Goal: Task Accomplishment & Management: Manage account settings

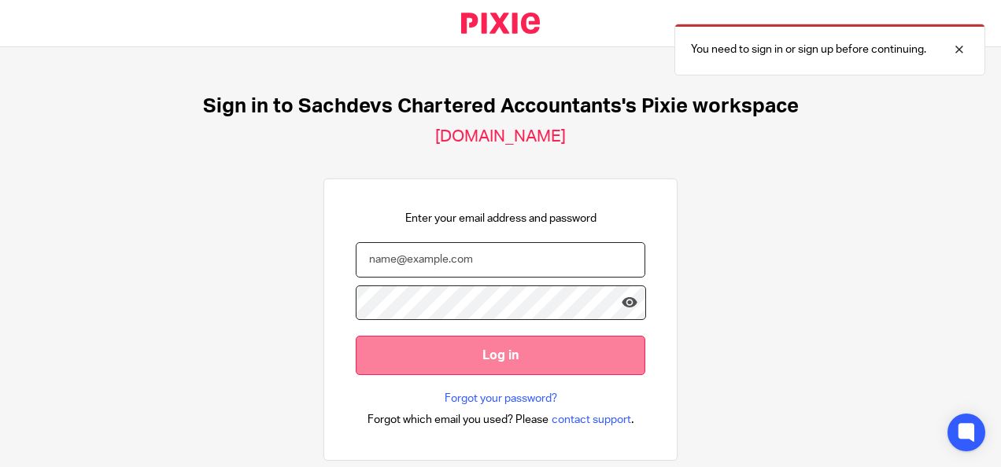
type input "[PERSON_NAME][EMAIL_ADDRESS][DOMAIN_NAME]"
click at [453, 367] on input "Log in" at bounding box center [501, 355] width 290 height 39
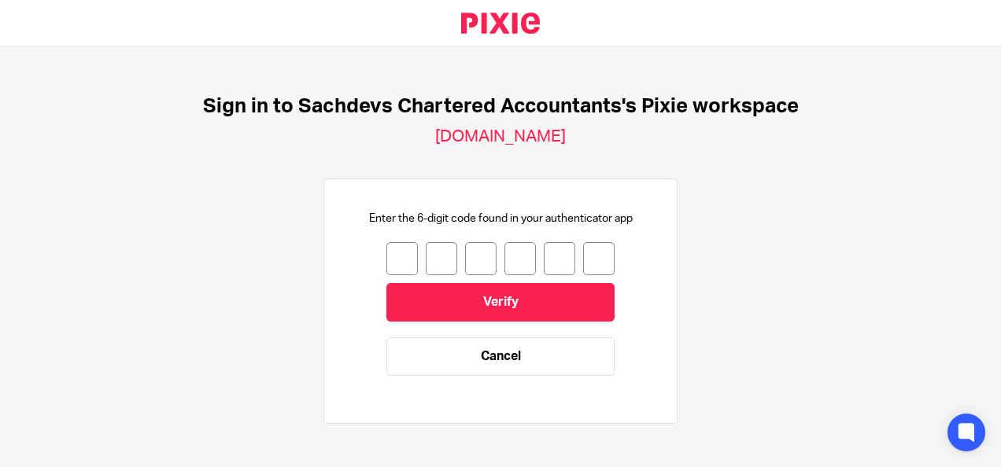
click at [390, 244] on input "number" at bounding box center [401, 258] width 31 height 33
type input "5"
type input "4"
type input "8"
type input "9"
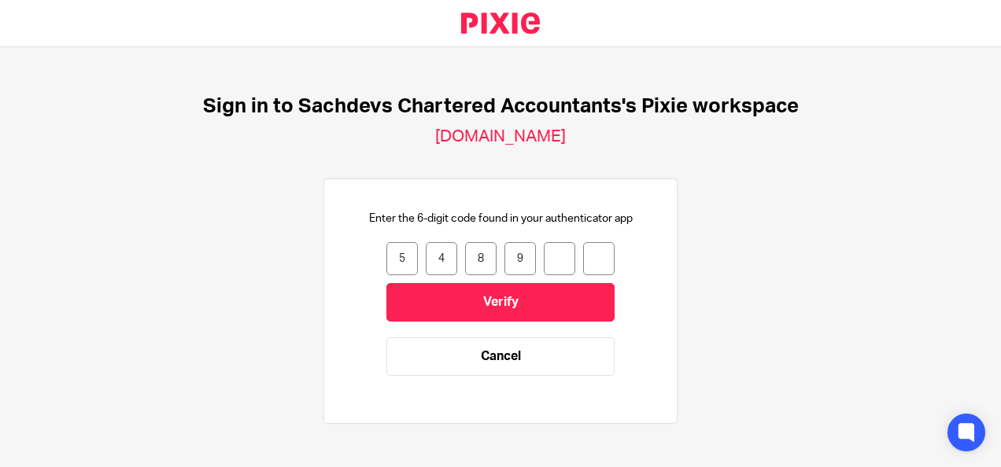
type input "3"
type input "2"
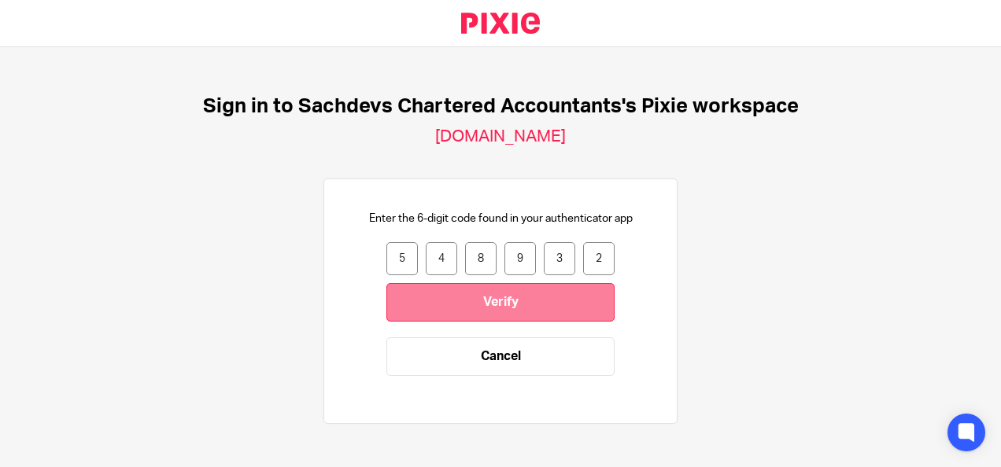
click at [412, 307] on input "Verify" at bounding box center [500, 302] width 228 height 39
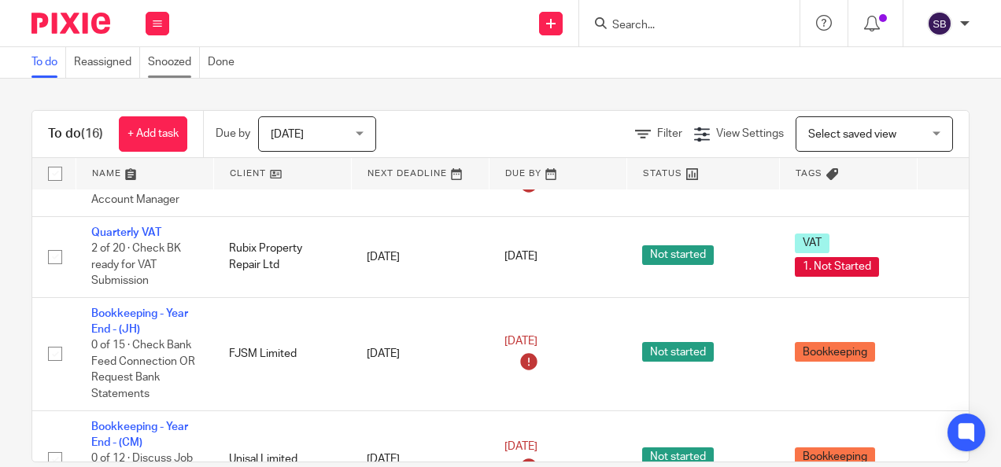
scroll to position [1000, 0]
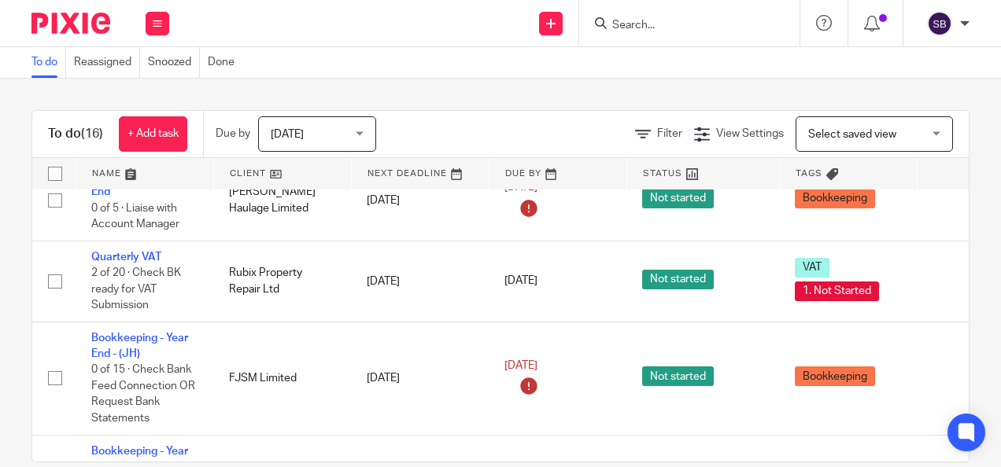
click at [327, 138] on span "Today" at bounding box center [312, 133] width 83 height 33
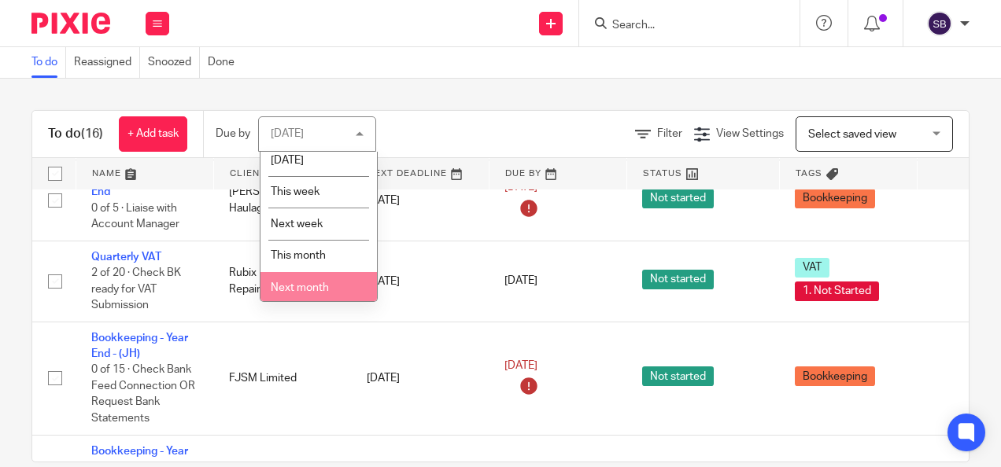
scroll to position [74, 0]
click at [301, 286] on li "All" at bounding box center [318, 285] width 116 height 32
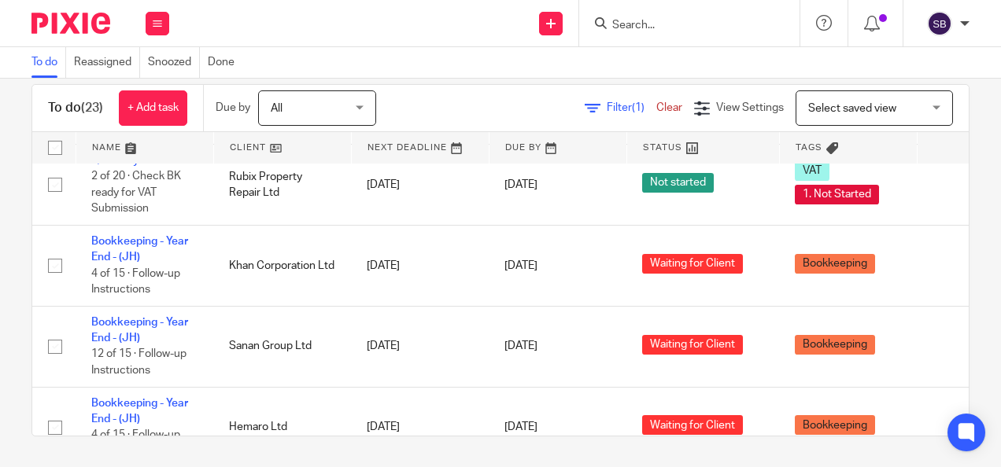
scroll to position [1374, 0]
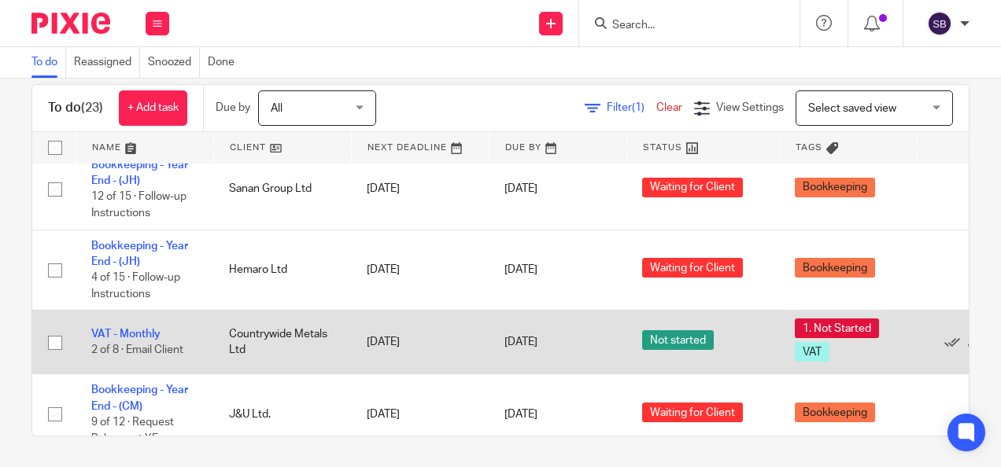
click at [282, 334] on td "Countrywide Metals Ltd" at bounding box center [282, 343] width 138 height 64
click at [186, 342] on td "VAT - Monthly 2 of 8 · Email Client" at bounding box center [145, 343] width 138 height 64
click at [143, 329] on link "VAT - Monthly" at bounding box center [125, 334] width 69 height 11
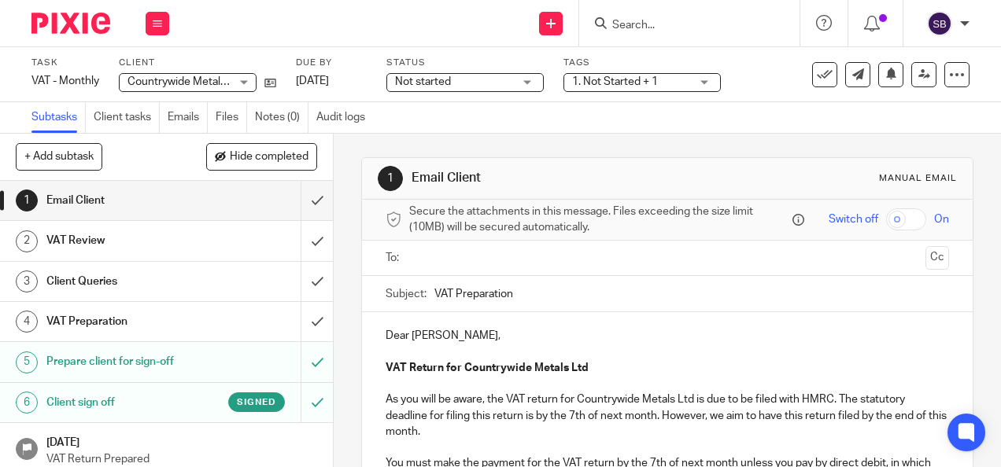
scroll to position [47, 0]
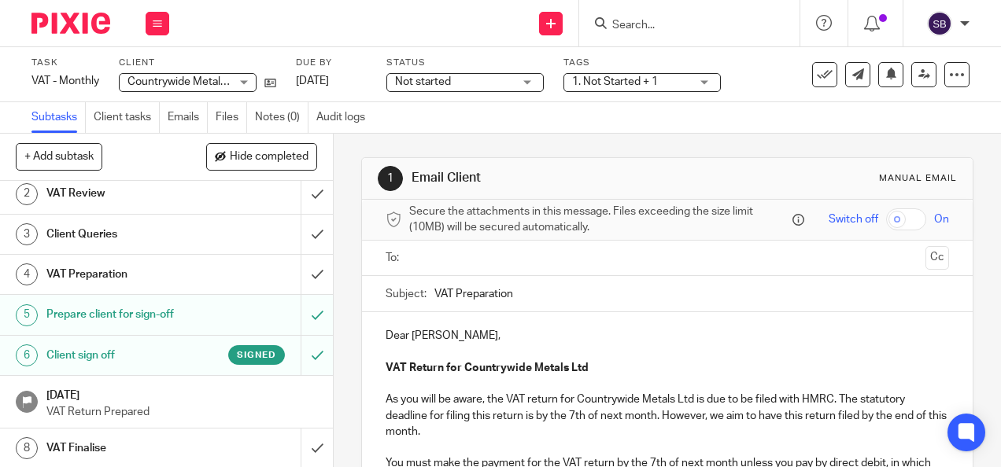
click at [124, 352] on h1 "Client sign off" at bounding box center [125, 356] width 159 height 24
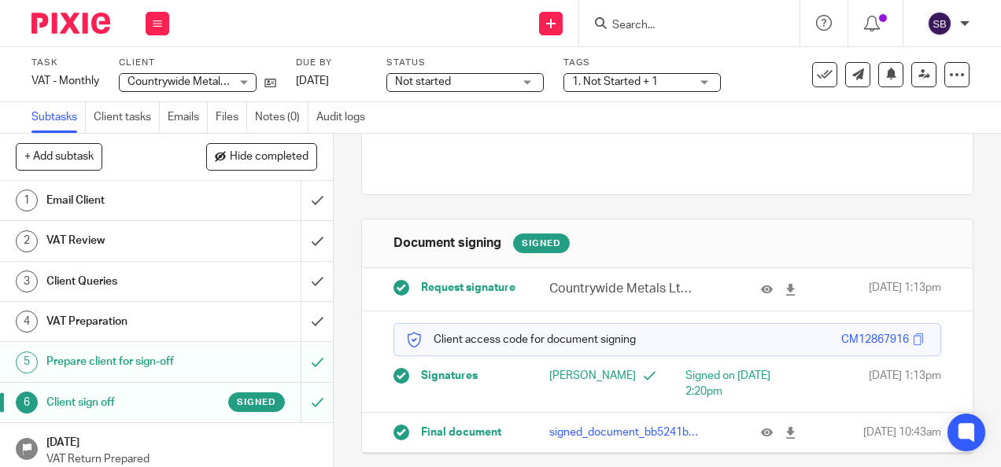
scroll to position [138, 0]
click at [761, 427] on button at bounding box center [773, 433] width 24 height 12
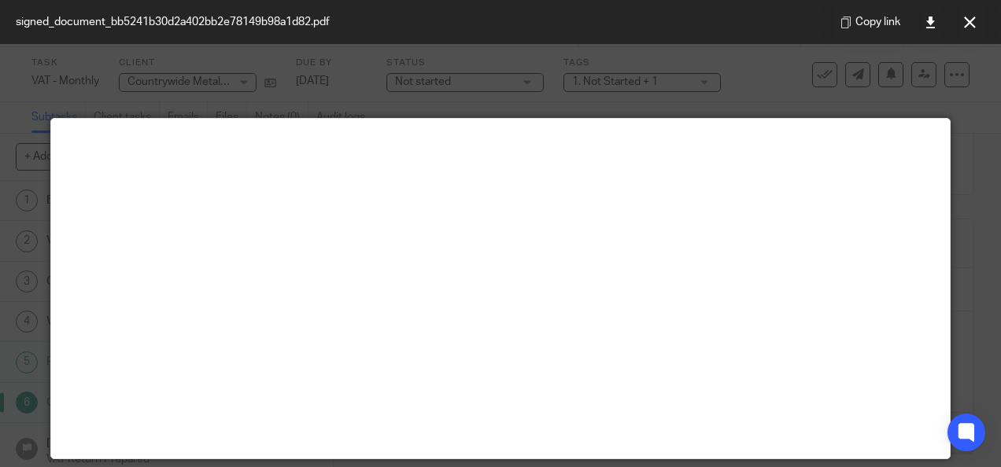
click at [988, 13] on div "Copy link" at bounding box center [909, 22] width 183 height 44
click at [984, 13] on button at bounding box center [969, 21] width 31 height 31
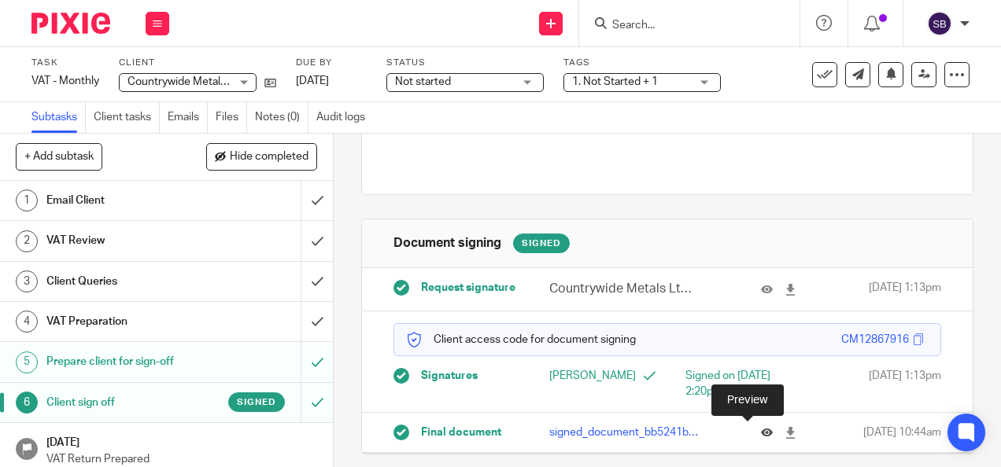
click at [761, 434] on icon at bounding box center [767, 433] width 12 height 12
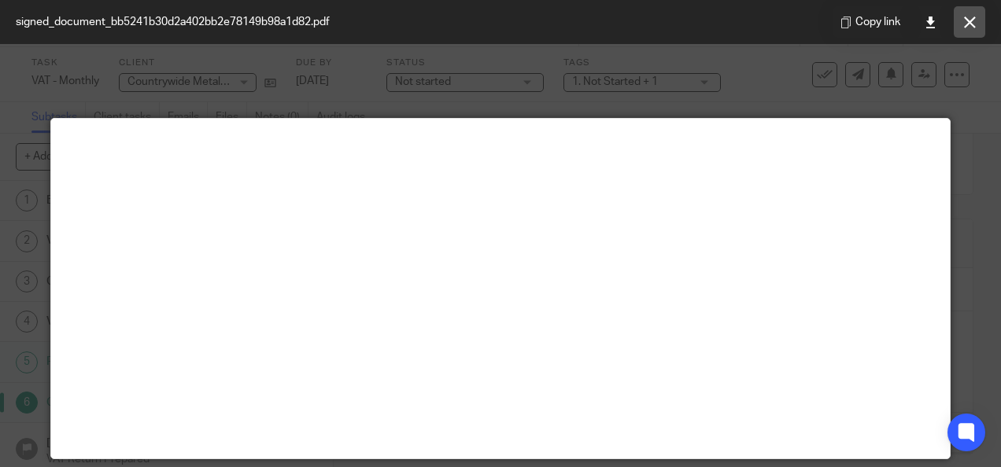
click at [979, 7] on button at bounding box center [969, 21] width 31 height 31
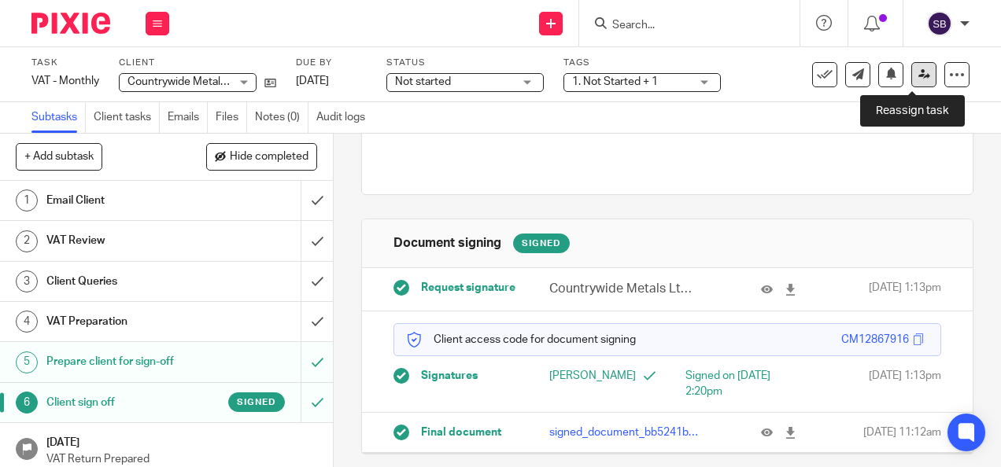
click at [918, 79] on icon at bounding box center [924, 74] width 12 height 12
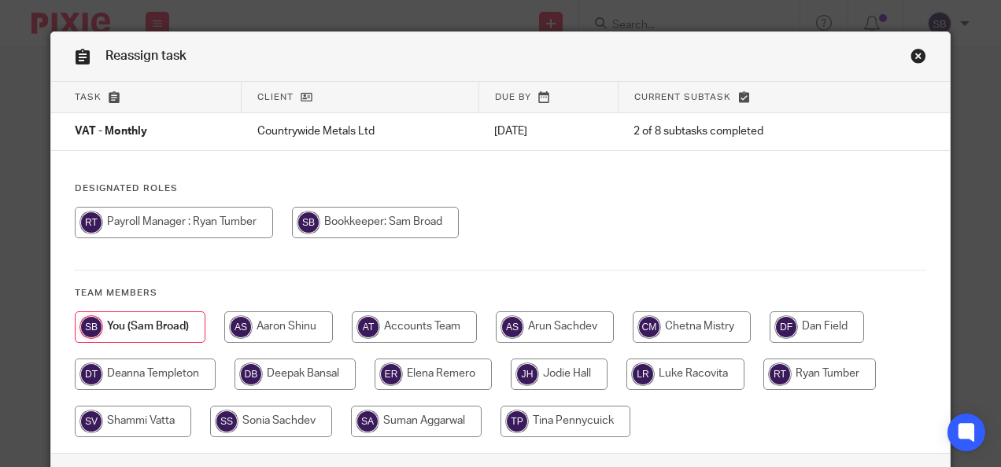
click at [667, 368] on input "radio" at bounding box center [685, 374] width 118 height 31
radio input "true"
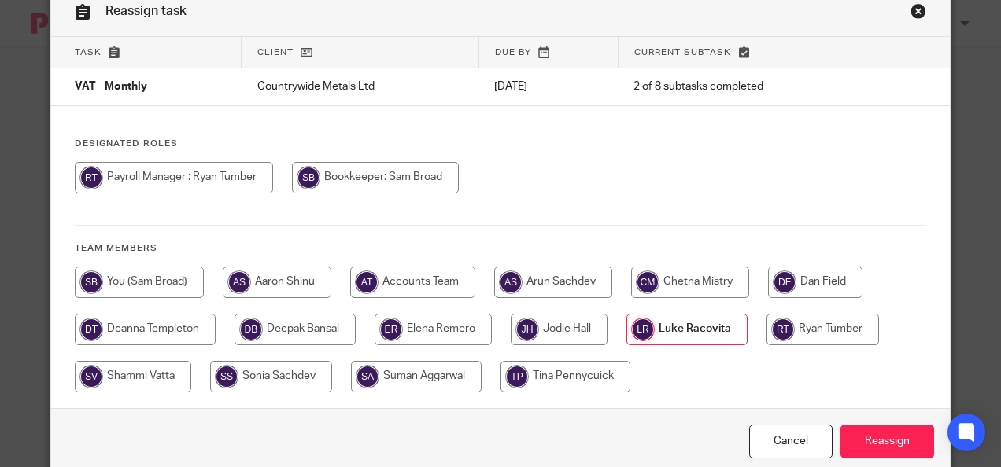
scroll to position [83, 0]
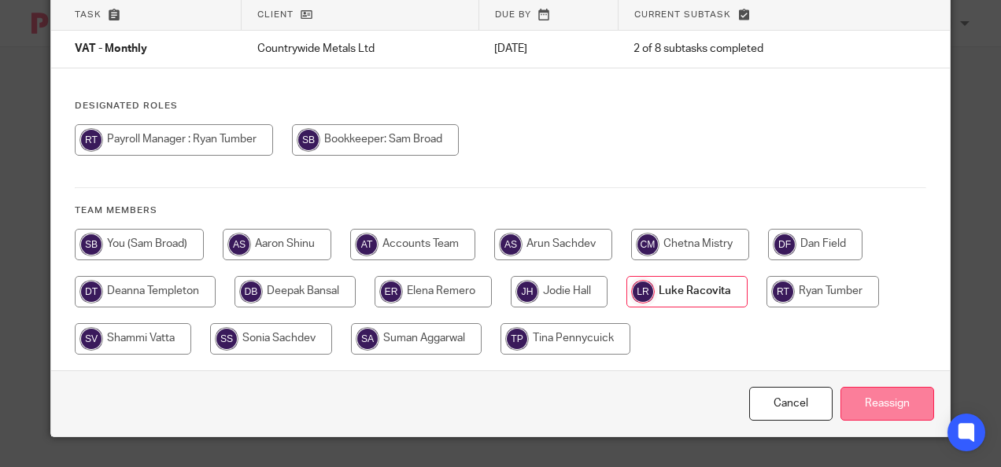
click at [905, 403] on input "Reassign" at bounding box center [887, 404] width 94 height 34
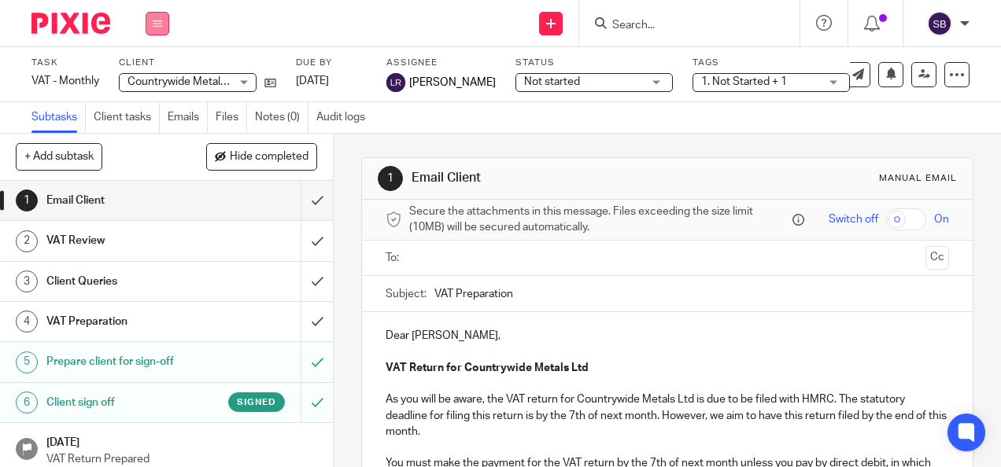
click at [164, 17] on button at bounding box center [158, 24] width 24 height 24
click at [288, 33] on div "Send new email Create task Add client Request signature Get Support Contact via…" at bounding box center [593, 23] width 816 height 46
